Goal: Task Accomplishment & Management: Use online tool/utility

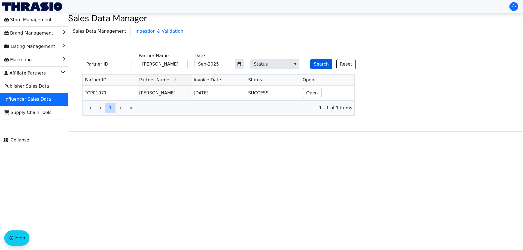
type input "[PERSON_NAME]"
click at [319, 64] on button "Search" at bounding box center [321, 64] width 22 height 10
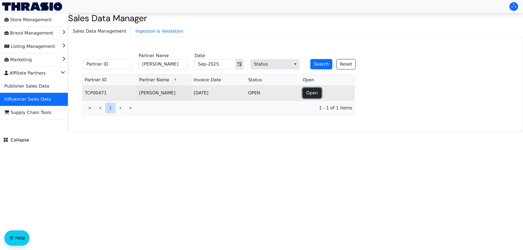
click at [316, 96] on button "Open" at bounding box center [312, 93] width 19 height 10
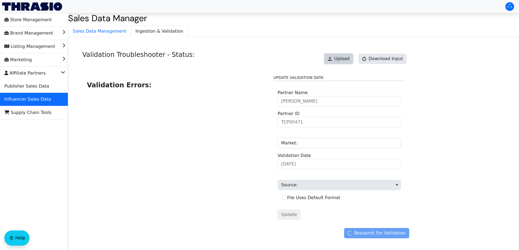
click at [347, 61] on span "Upload" at bounding box center [341, 59] width 15 height 7
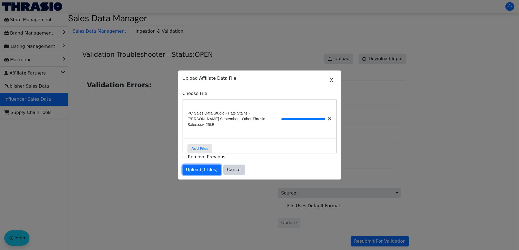
click at [208, 171] on span "Upload (1 files)" at bounding box center [202, 170] width 32 height 7
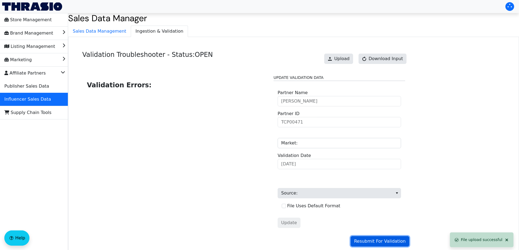
click at [372, 241] on span "Resubmit For Validation" at bounding box center [379, 241] width 51 height 7
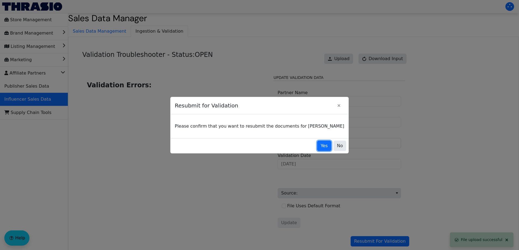
click at [317, 147] on button "Yes" at bounding box center [324, 146] width 14 height 10
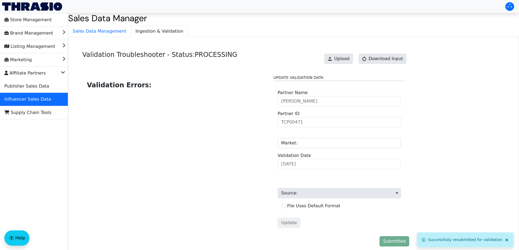
click at [108, 38] on div "Validation Troubleshooter - Status: PROCESSING Upload Download Input Validation…" at bounding box center [293, 150] width 451 height 226
click at [132, 31] on span "Ingestion & Validation" at bounding box center [159, 31] width 57 height 11
click at [98, 34] on span "Sales Data Management" at bounding box center [99, 31] width 62 height 11
